Goal: Task Accomplishment & Management: Use online tool/utility

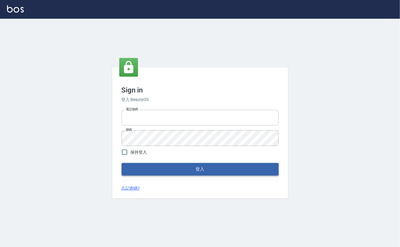
type input "0912271117"
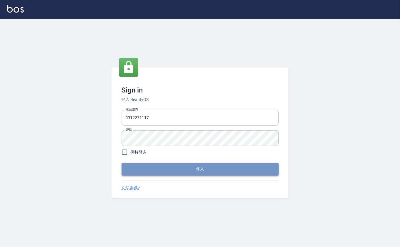
click at [219, 167] on button "登入" at bounding box center [200, 169] width 157 height 12
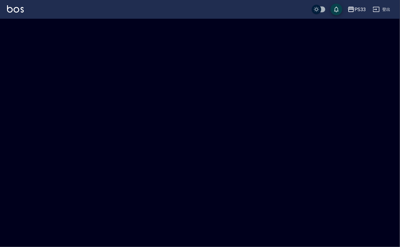
checkbox input "true"
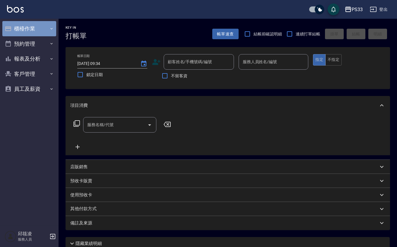
click at [11, 26] on icon "button" at bounding box center [8, 28] width 7 height 7
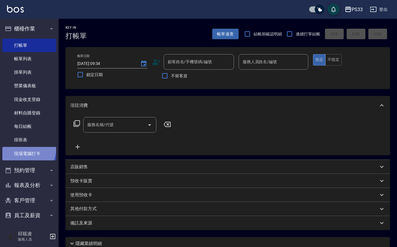
click at [24, 148] on link "現場電腦打卡" at bounding box center [29, 153] width 54 height 13
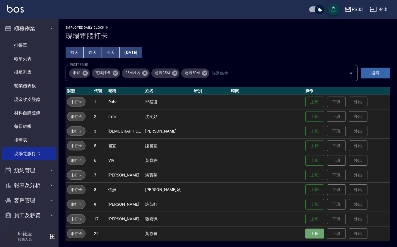
click at [311, 232] on button "上班" at bounding box center [315, 234] width 19 height 10
click at [306, 163] on button "上班" at bounding box center [315, 161] width 19 height 10
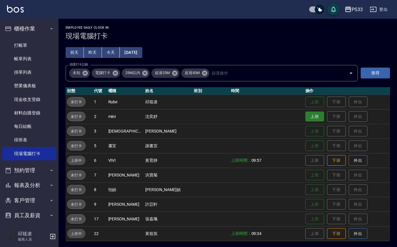
click at [306, 118] on button "上班" at bounding box center [315, 117] width 19 height 10
click at [306, 107] on button "上班" at bounding box center [315, 102] width 19 height 10
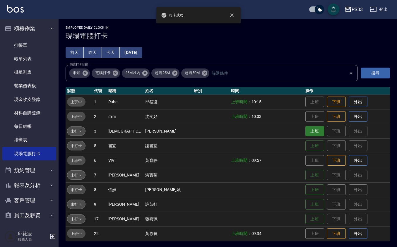
click at [306, 132] on button "上班" at bounding box center [315, 131] width 19 height 10
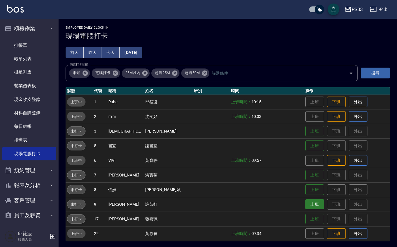
click at [306, 201] on button "上班" at bounding box center [315, 204] width 19 height 10
click at [306, 222] on button "上班" at bounding box center [315, 219] width 19 height 10
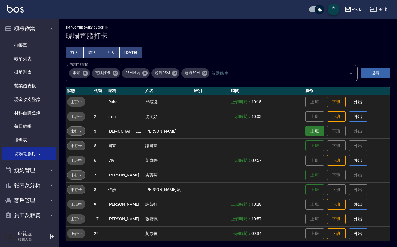
click at [306, 135] on button "上班" at bounding box center [315, 131] width 19 height 10
click at [306, 190] on button "上班" at bounding box center [315, 190] width 19 height 10
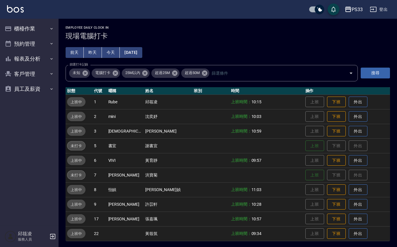
scroll to position [1, 0]
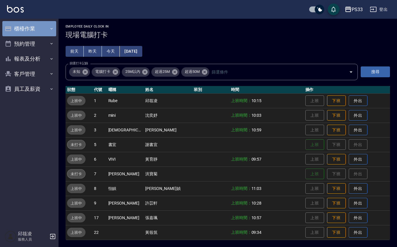
click at [27, 26] on button "櫃檯作業" at bounding box center [29, 28] width 54 height 15
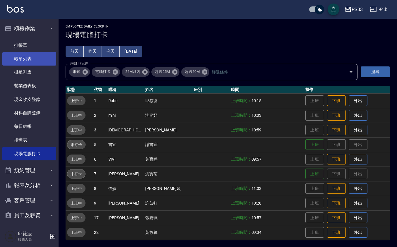
click at [24, 56] on link "帳單列表" at bounding box center [29, 58] width 54 height 13
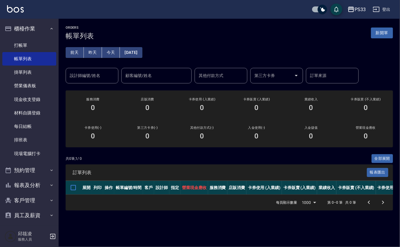
click at [101, 43] on div "[DATE] [DATE] [DATE] [DATE] 設計師編號/姓名 設計師編號/姓名 顧客編號/姓名 顧客編號/姓名 其他付款方式 其他付款方式 第三方…" at bounding box center [229, 61] width 327 height 43
click at [95, 53] on button "昨天" at bounding box center [93, 52] width 18 height 11
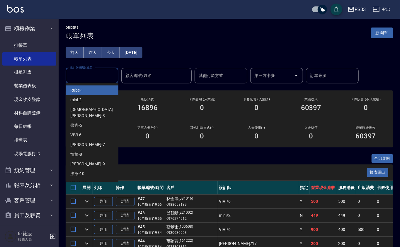
click at [95, 73] on div "設計師編號/姓名 設計師編號/姓名" at bounding box center [92, 76] width 53 height 16
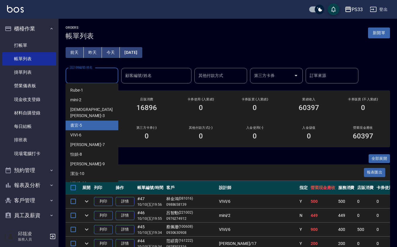
click at [86, 121] on div "書宜 -5" at bounding box center [92, 126] width 53 height 10
type input "書宜-5"
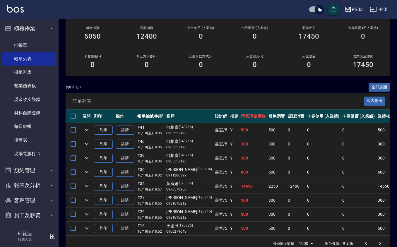
scroll to position [91, 0]
